Goal: Task Accomplishment & Management: Manage account settings

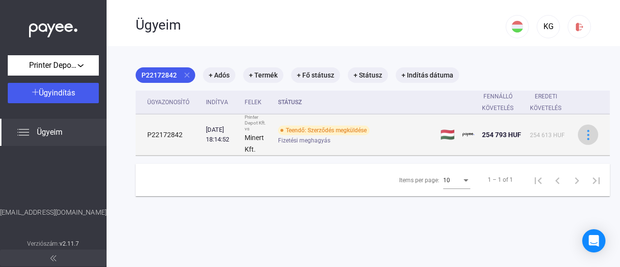
click at [582, 134] on div at bounding box center [588, 135] width 15 height 10
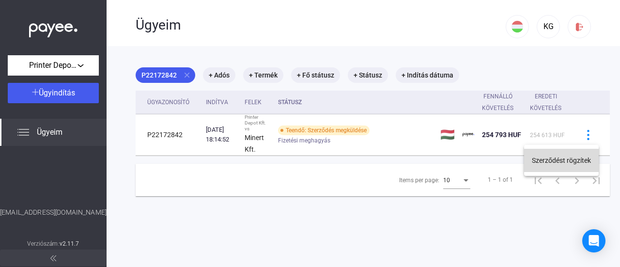
click at [566, 159] on button "Szerződést rögzítek" at bounding box center [561, 160] width 75 height 23
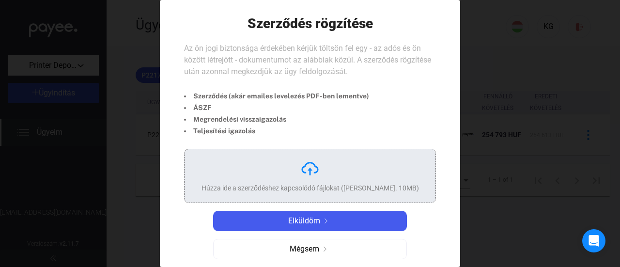
click at [307, 168] on img at bounding box center [309, 168] width 19 height 19
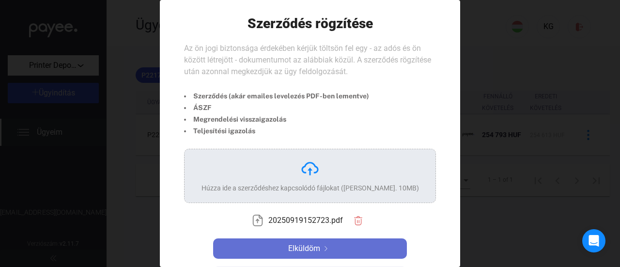
click at [301, 250] on span "Elküldöm" at bounding box center [304, 249] width 32 height 12
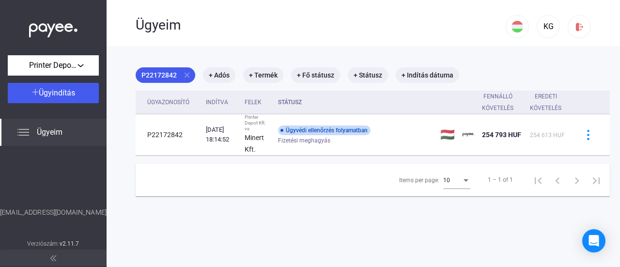
click at [57, 135] on span "Ügyeim" at bounding box center [50, 132] width 26 height 12
